Goal: Task Accomplishment & Management: Use online tool/utility

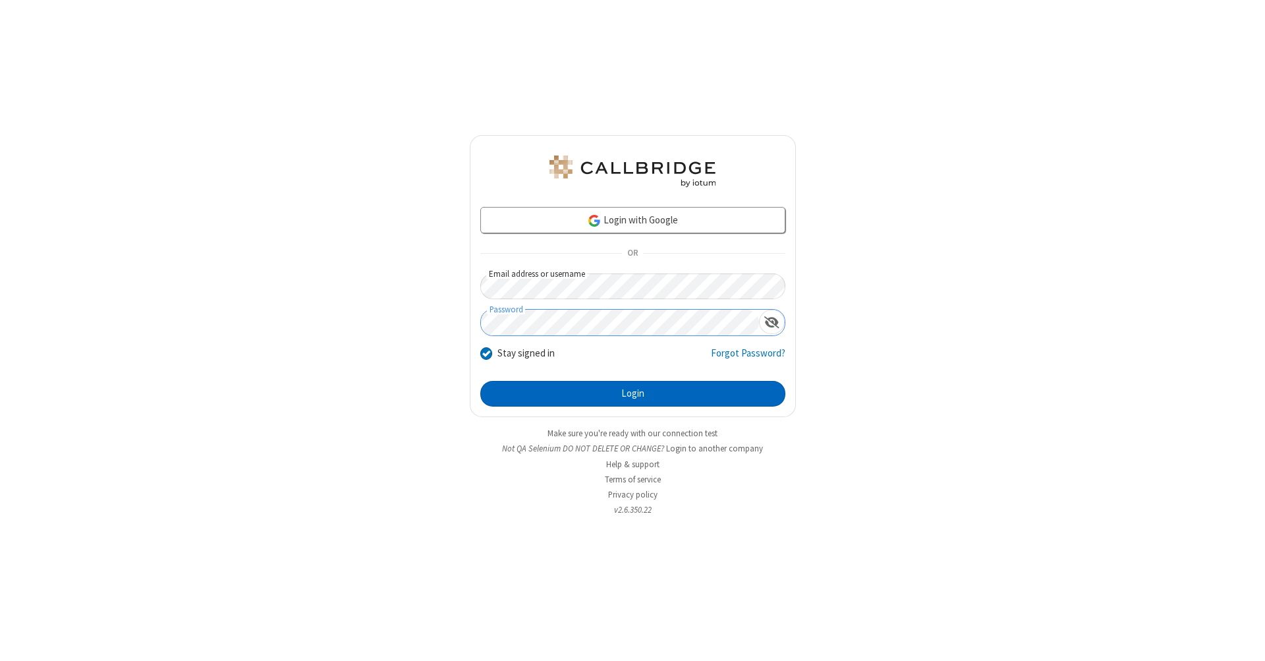
click at [632, 394] on button "Login" at bounding box center [632, 394] width 305 height 26
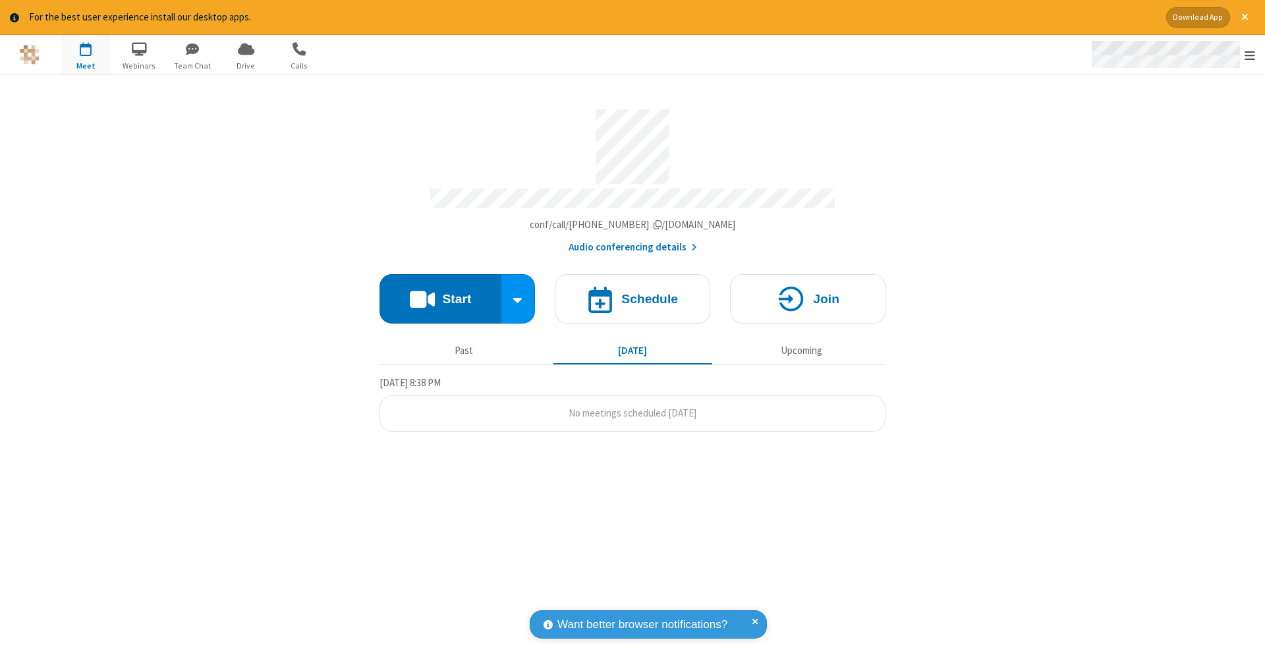
click at [1249, 55] on span "Open menu" at bounding box center [1249, 55] width 11 height 13
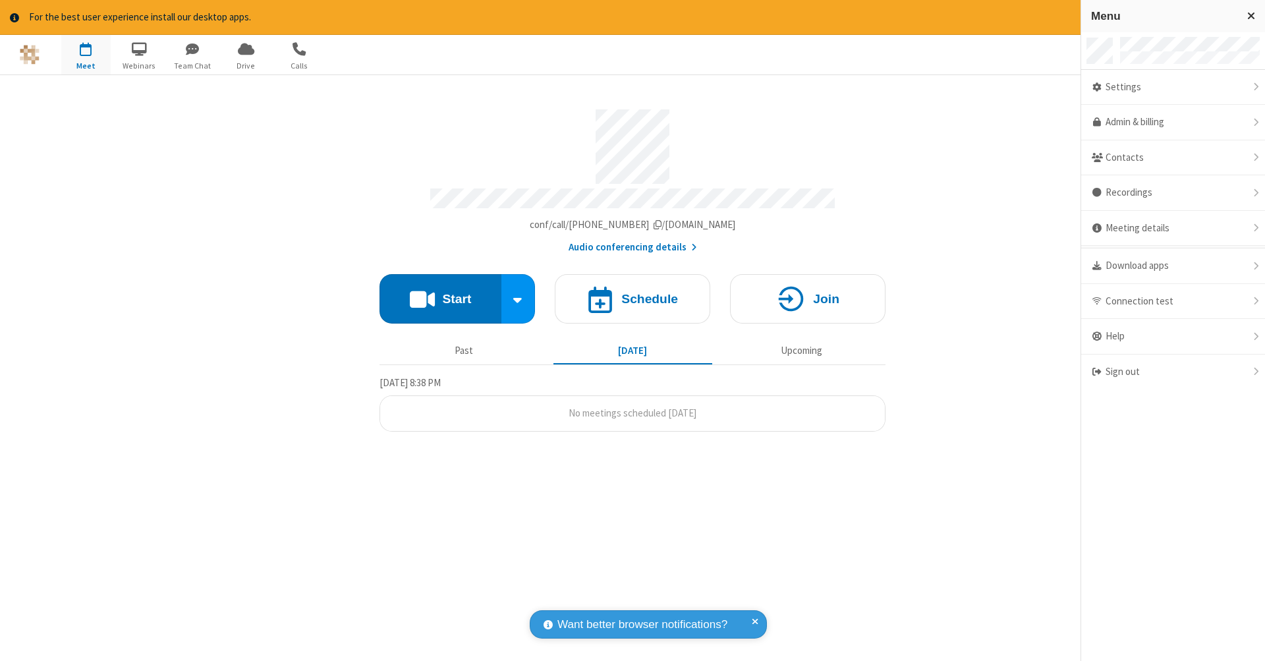
click at [86, 54] on span "button" at bounding box center [85, 49] width 49 height 22
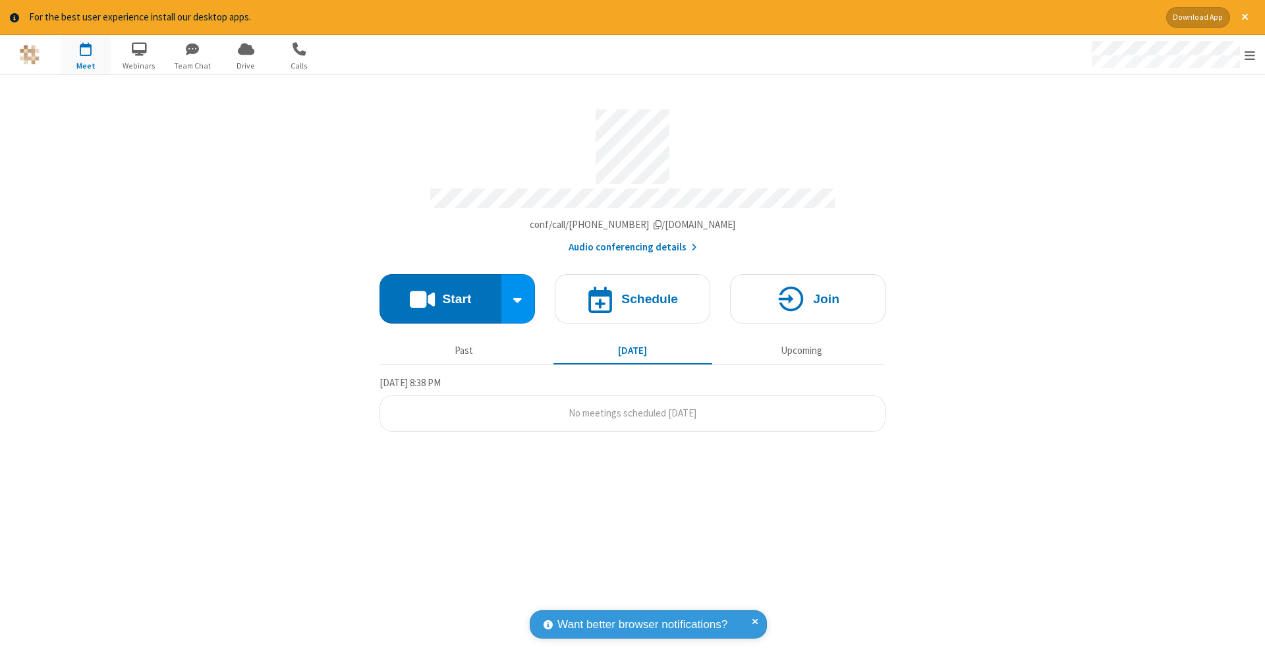
click at [86, 54] on span "button" at bounding box center [85, 49] width 49 height 22
click at [632, 292] on h4 "Schedule" at bounding box center [649, 298] width 57 height 13
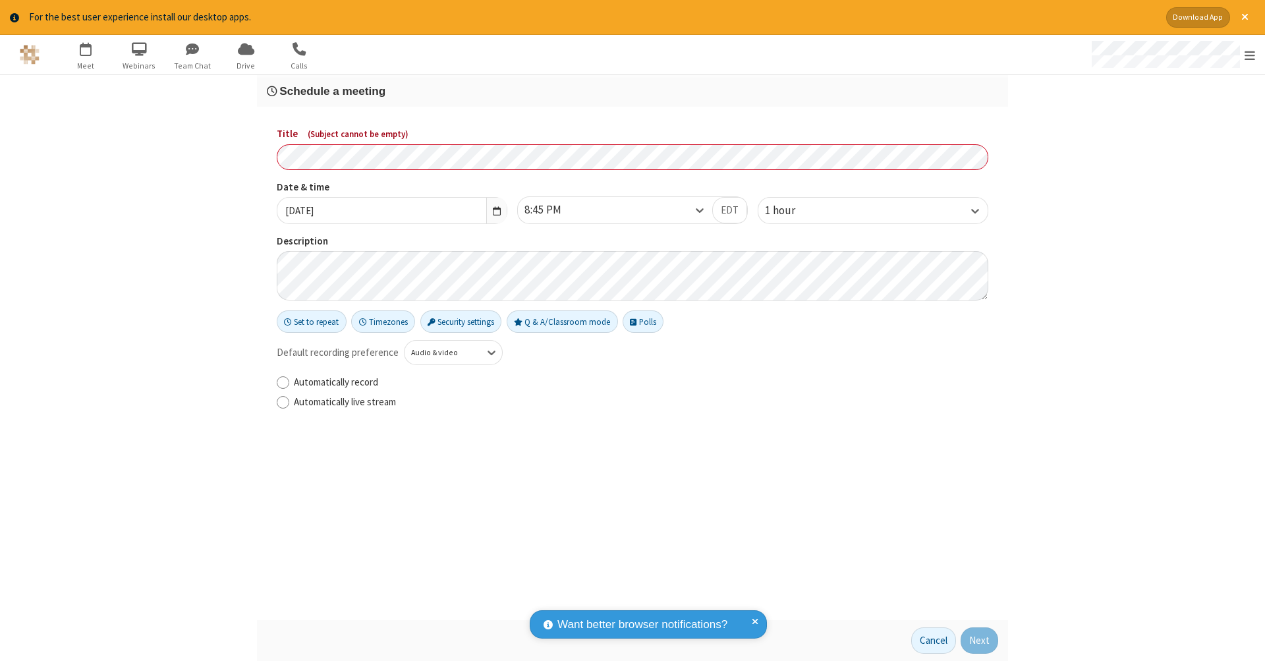
click at [632, 90] on h3 "Schedule a meeting" at bounding box center [632, 91] width 731 height 13
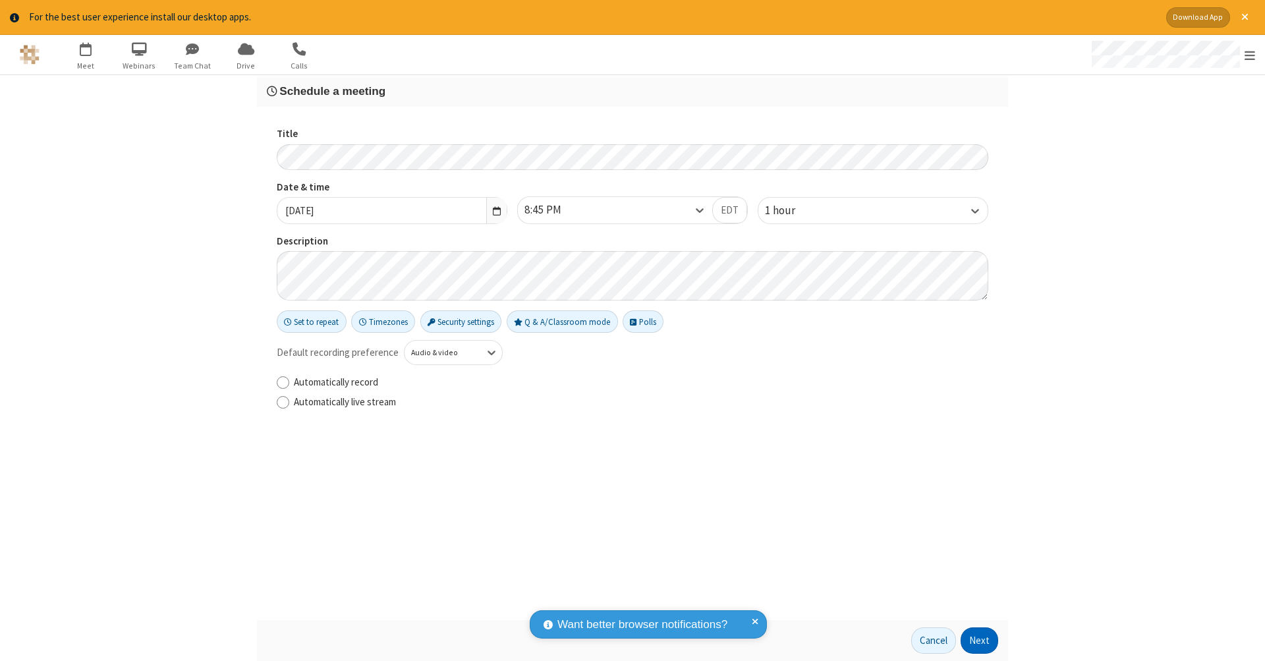
click at [979, 640] on button "Next" at bounding box center [979, 640] width 38 height 26
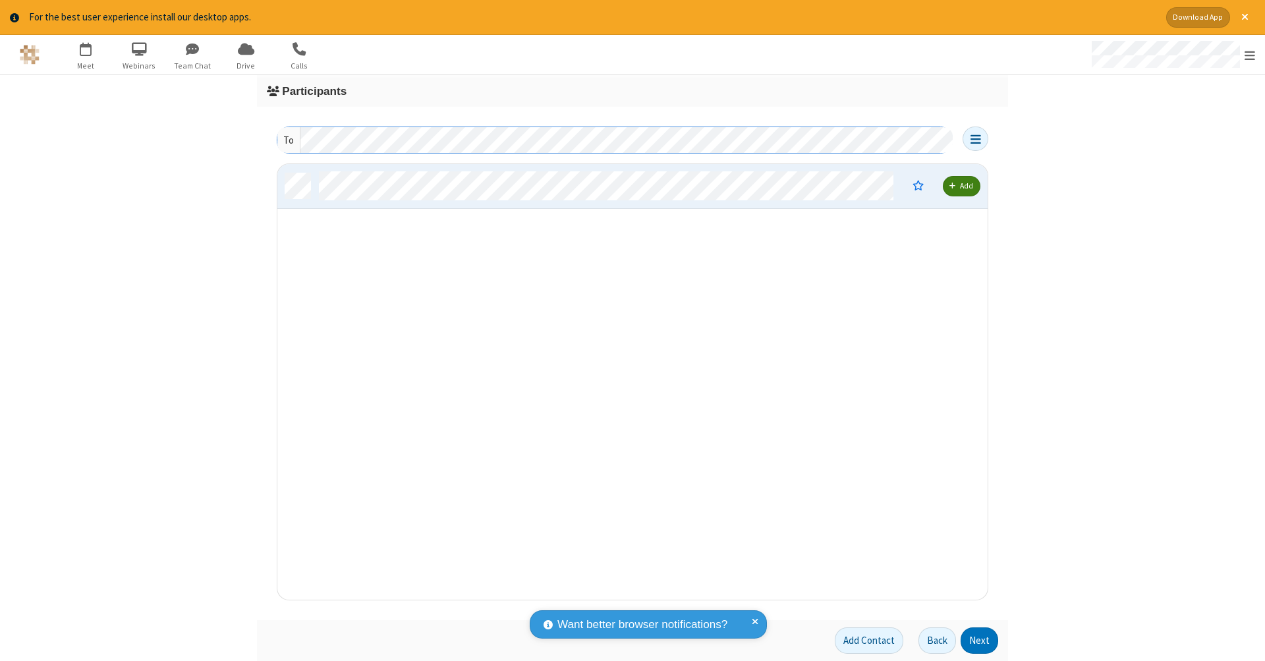
scroll to position [426, 700]
click at [979, 640] on button "Next" at bounding box center [979, 640] width 38 height 26
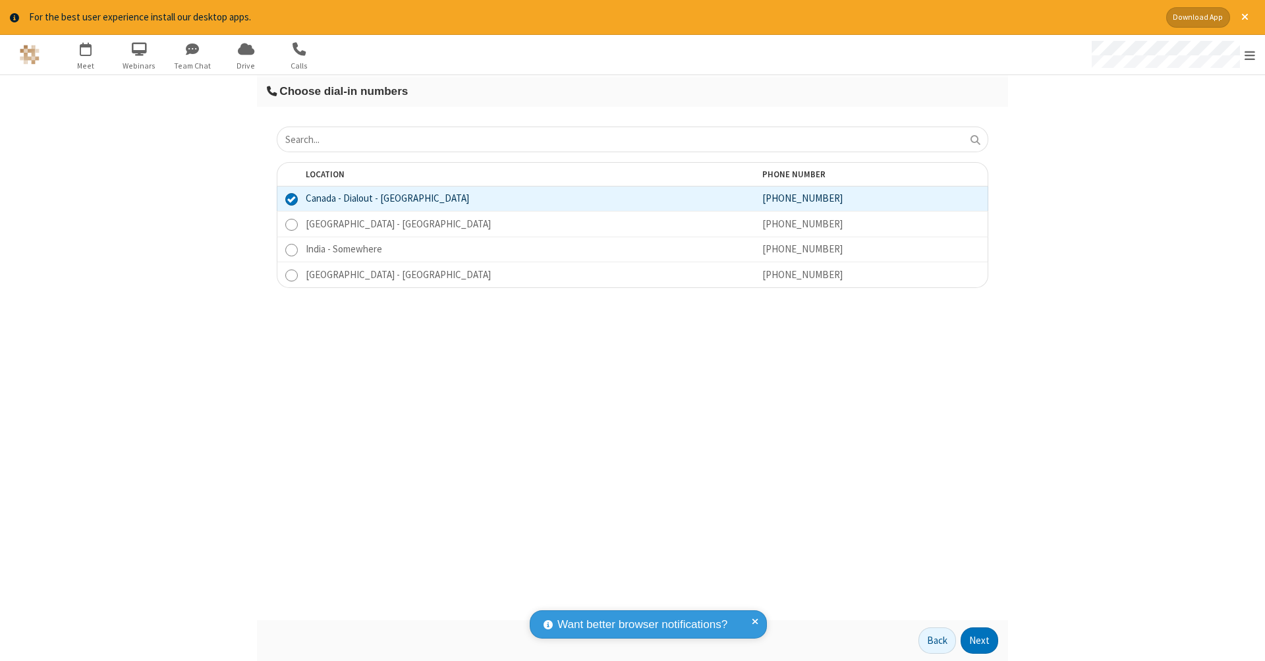
click at [979, 640] on button "Next" at bounding box center [979, 640] width 38 height 26
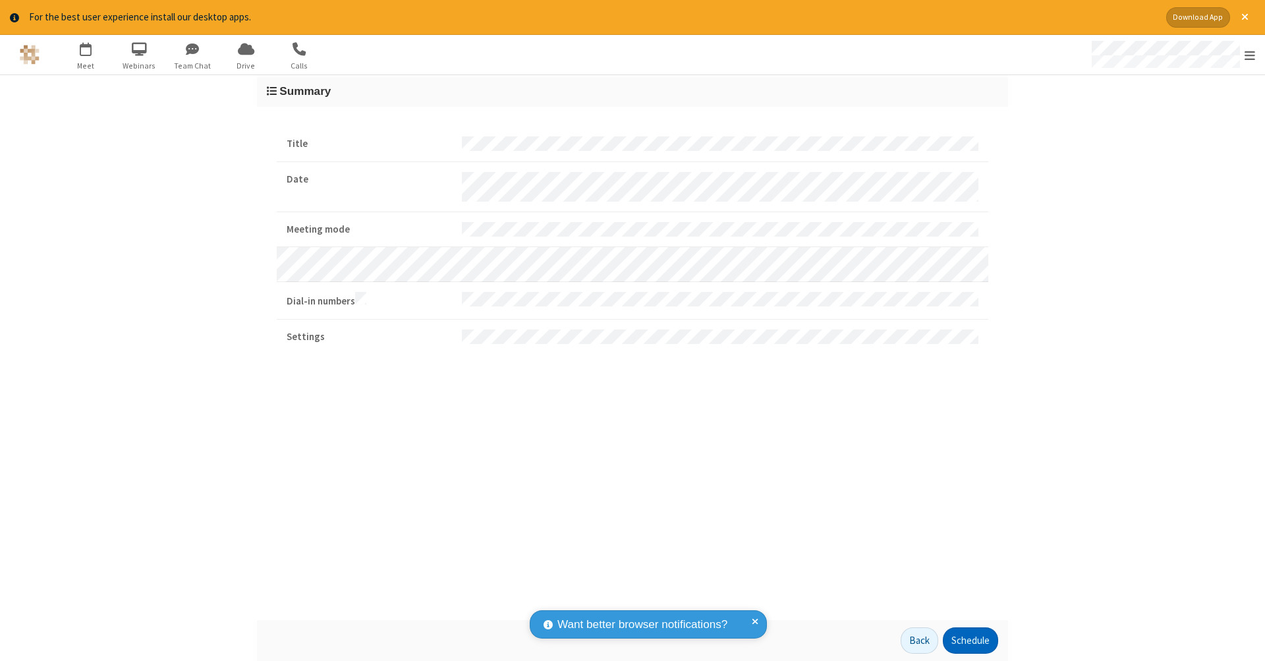
click at [970, 640] on button "Schedule" at bounding box center [970, 640] width 55 height 26
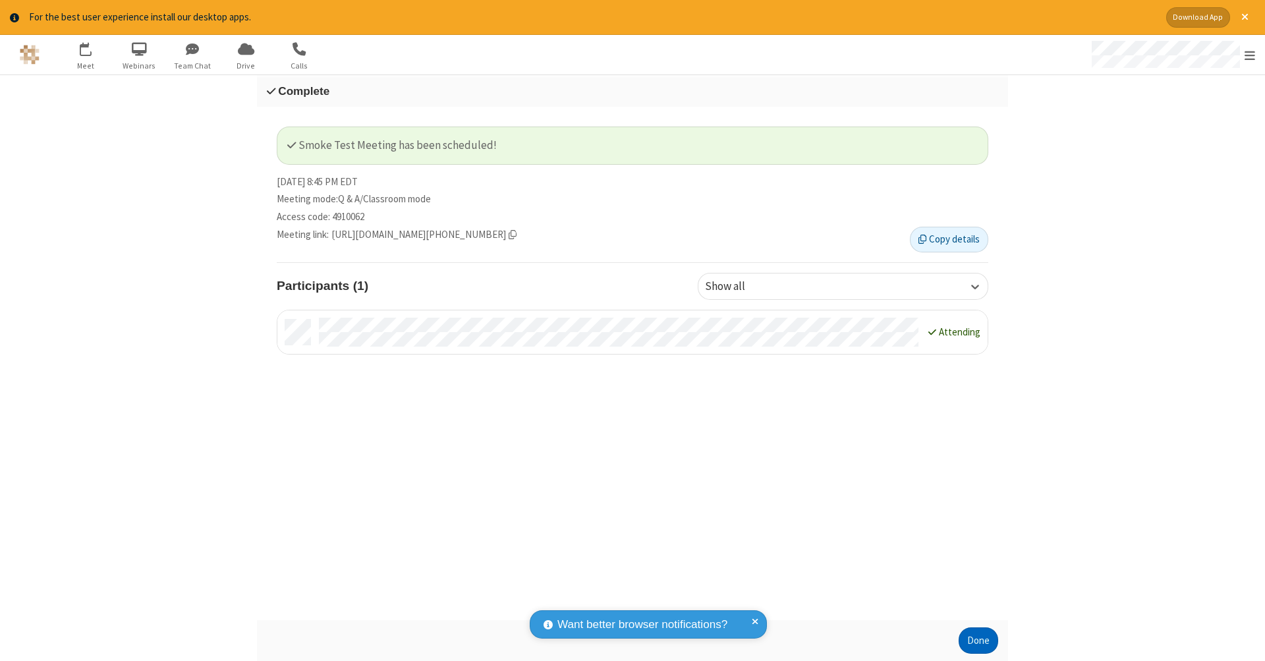
click at [978, 640] on button "Done" at bounding box center [978, 640] width 40 height 26
